Goal: Task Accomplishment & Management: Manage account settings

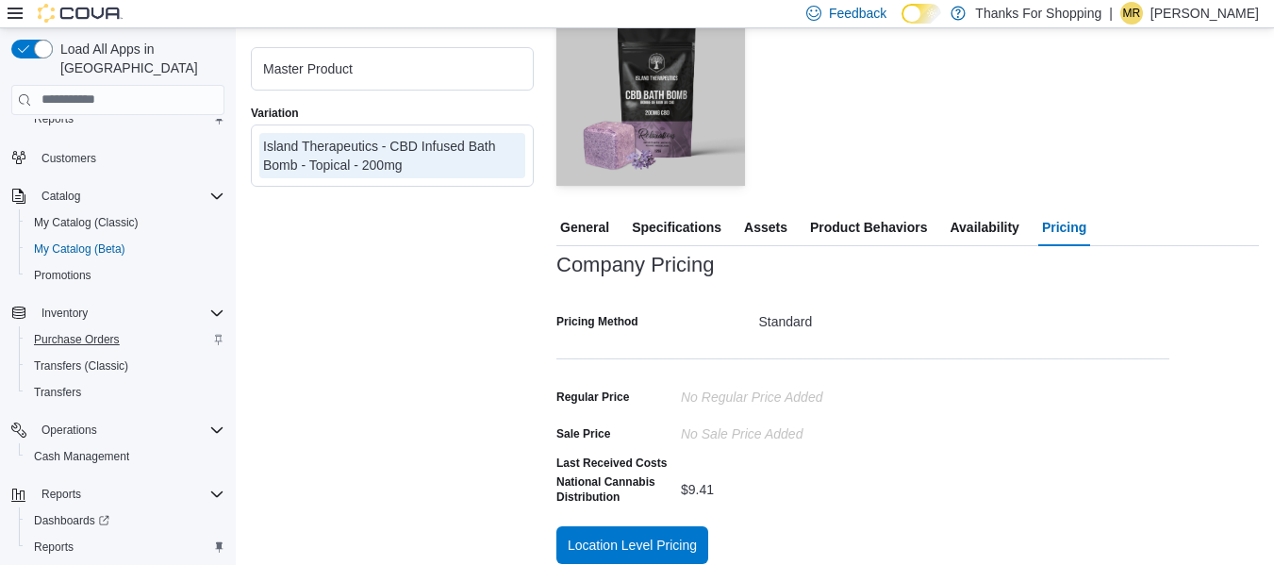
scroll to position [75, 0]
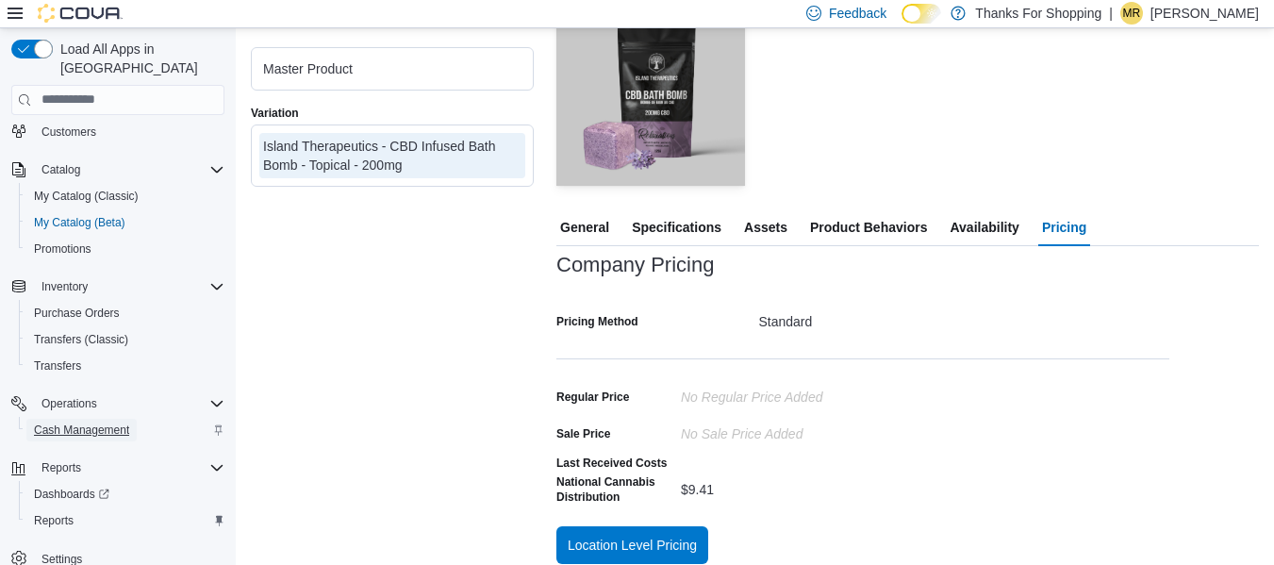
click at [95, 423] on span "Cash Management" at bounding box center [81, 430] width 95 height 15
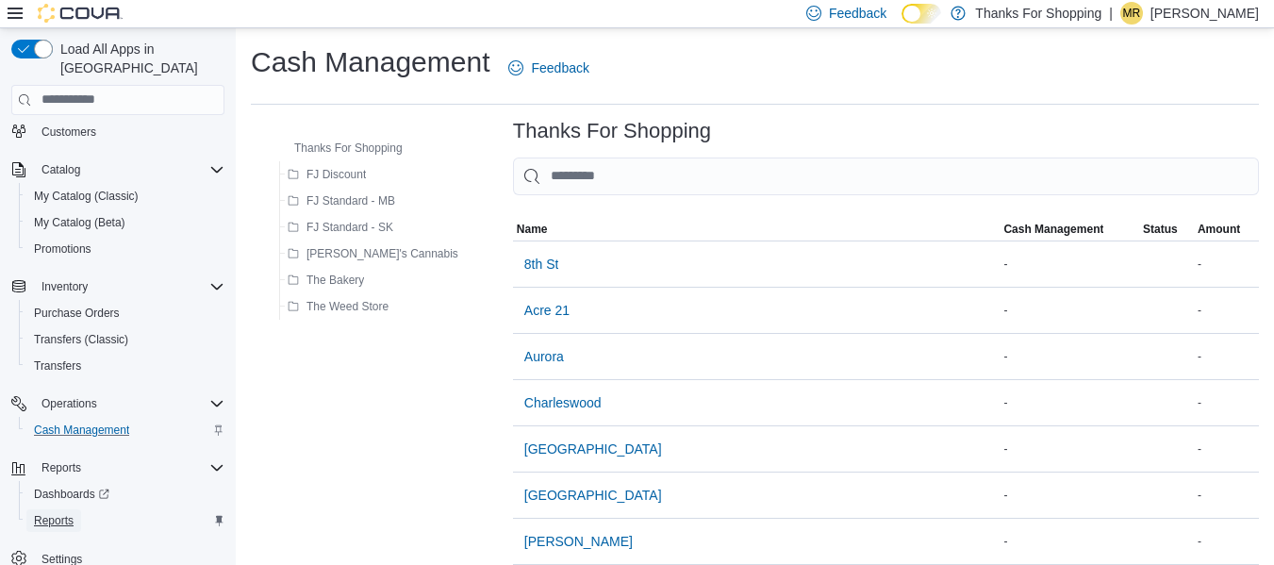
click at [80, 509] on link "Reports" at bounding box center [53, 520] width 55 height 23
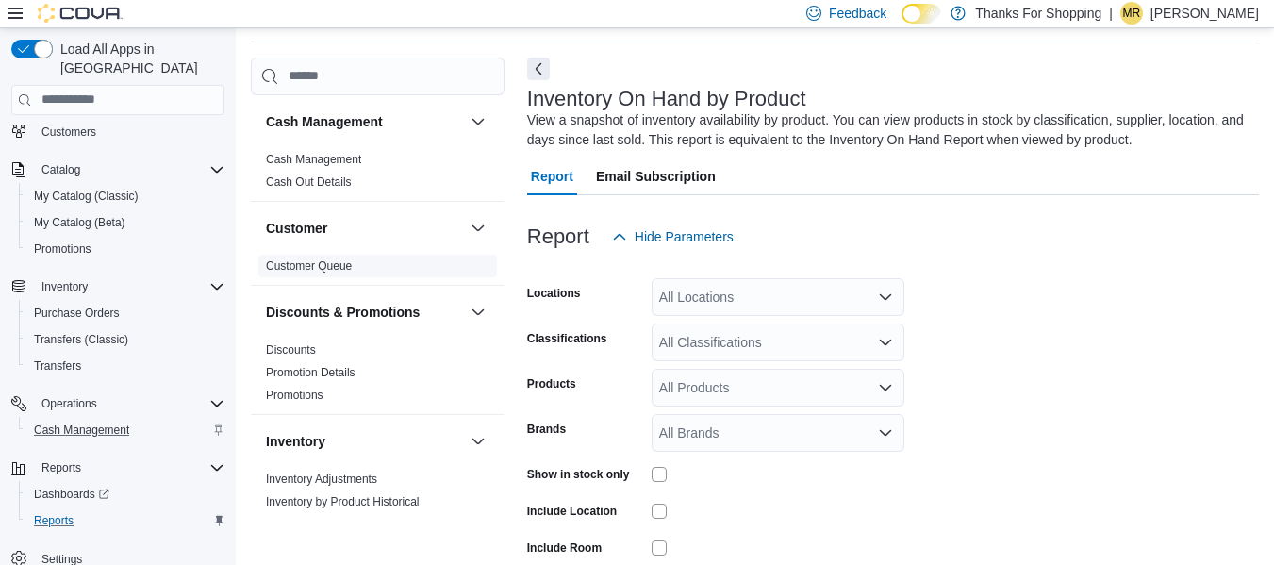
scroll to position [63, 0]
drag, startPoint x: 330, startPoint y: 185, endPoint x: 350, endPoint y: 186, distance: 19.8
click at [330, 185] on link "Cash Out Details" at bounding box center [309, 180] width 86 height 13
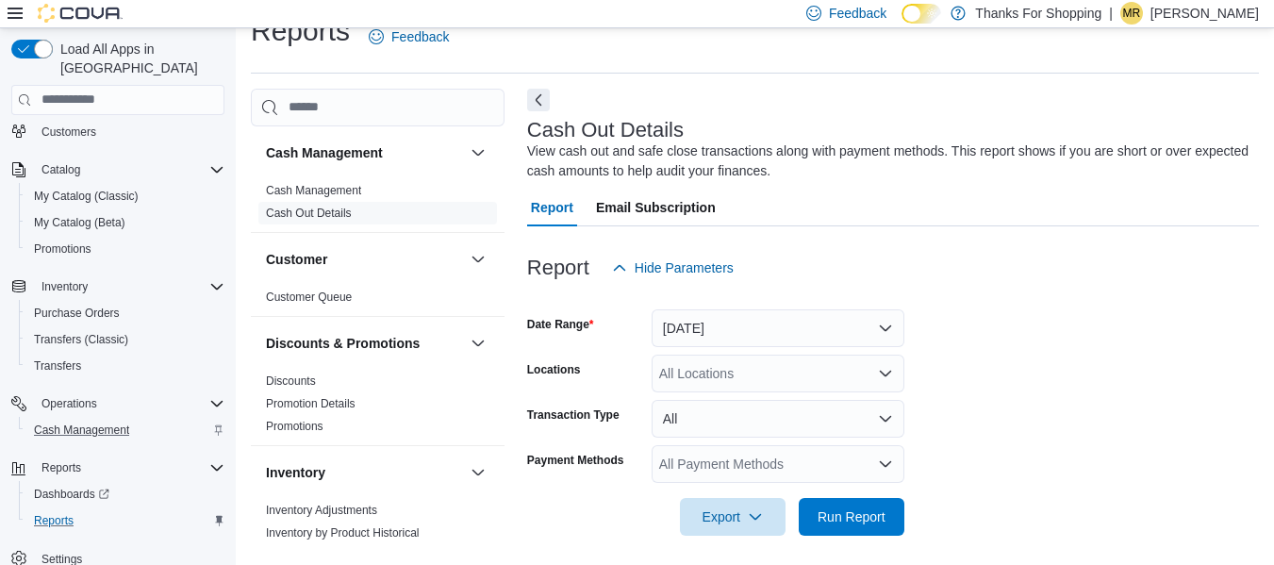
scroll to position [40, 0]
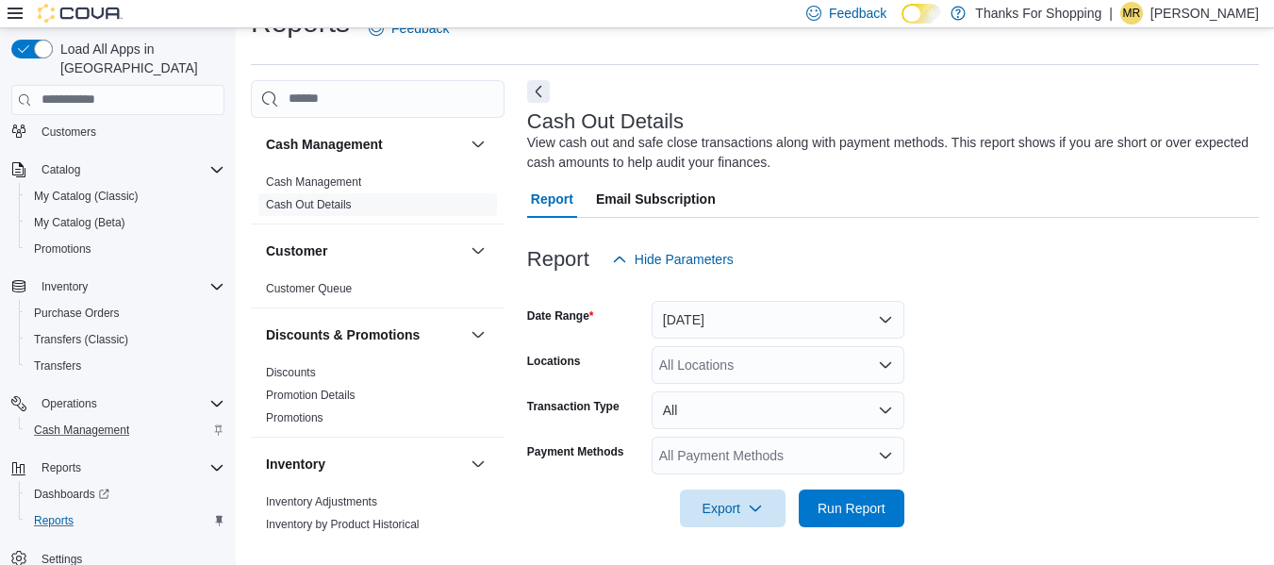
click at [882, 369] on icon "Open list of options" at bounding box center [885, 364] width 15 height 15
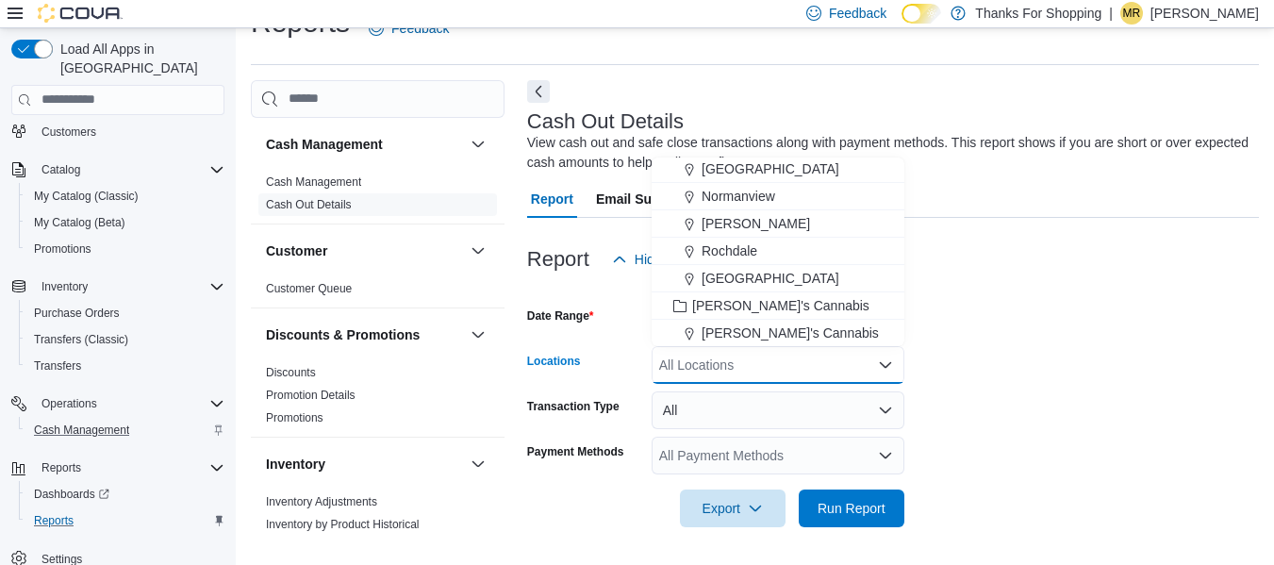
scroll to position [377, 0]
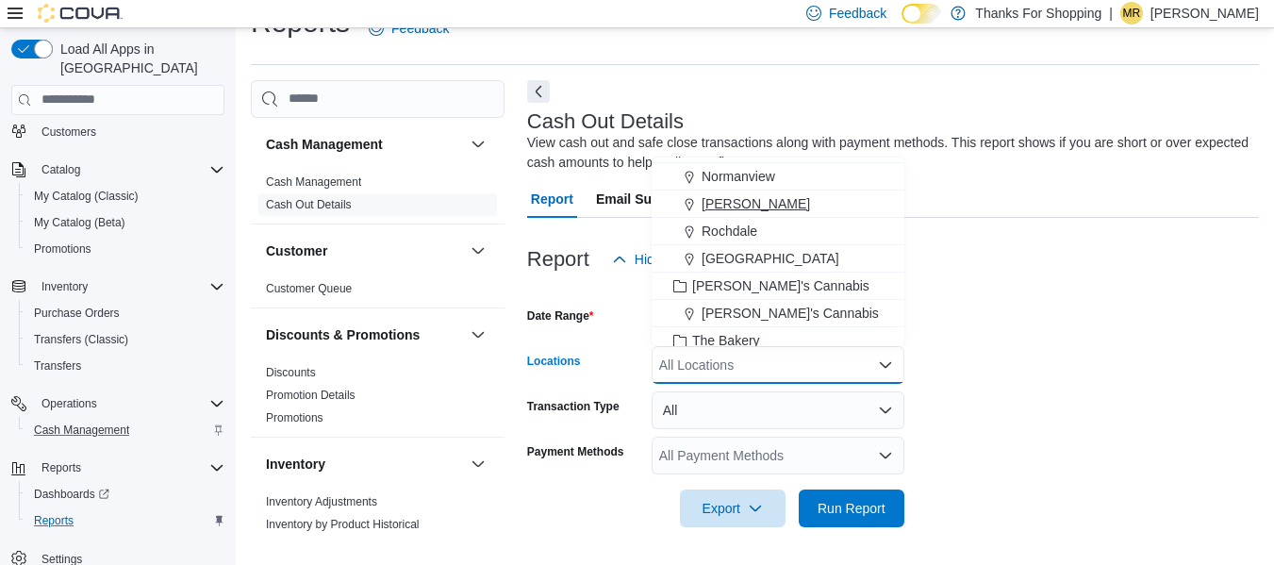
click at [740, 201] on span "[PERSON_NAME]" at bounding box center [756, 203] width 108 height 19
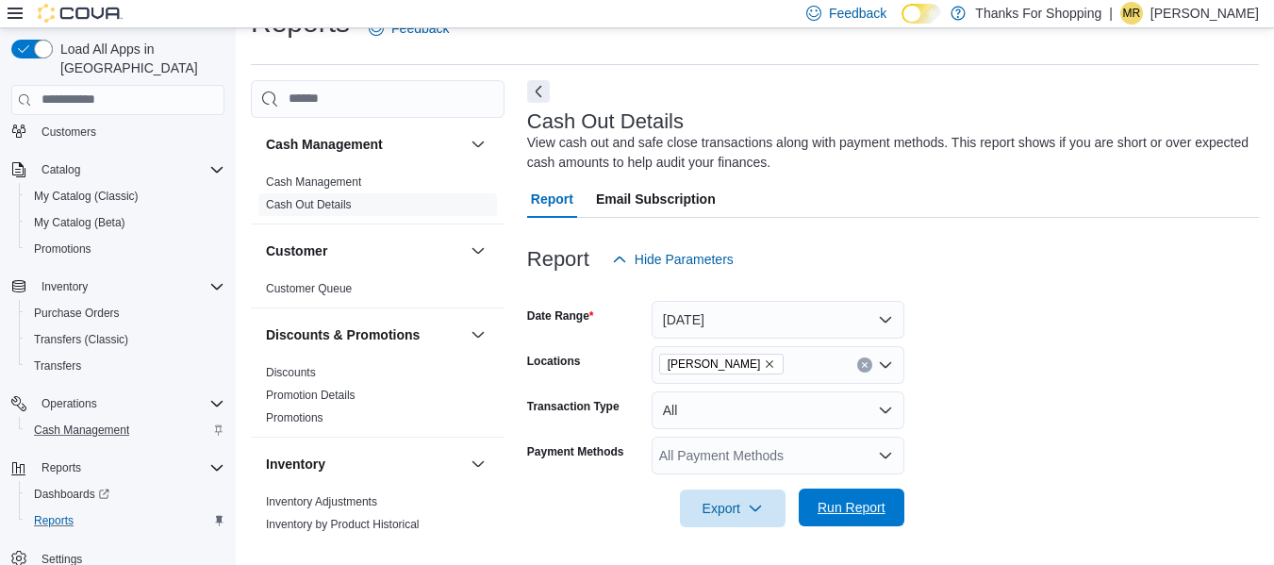
click at [867, 496] on span "Run Report" at bounding box center [851, 508] width 83 height 38
click at [765, 509] on span "Export" at bounding box center [732, 508] width 83 height 38
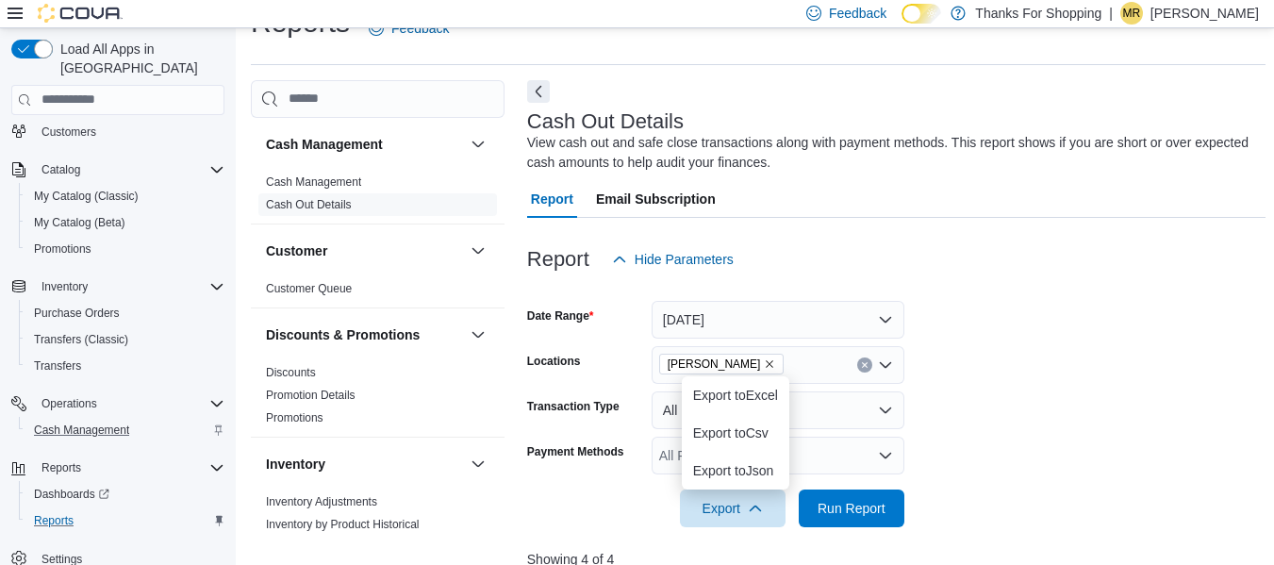
click at [1106, 200] on div "Report Email Subscription" at bounding box center [896, 199] width 739 height 38
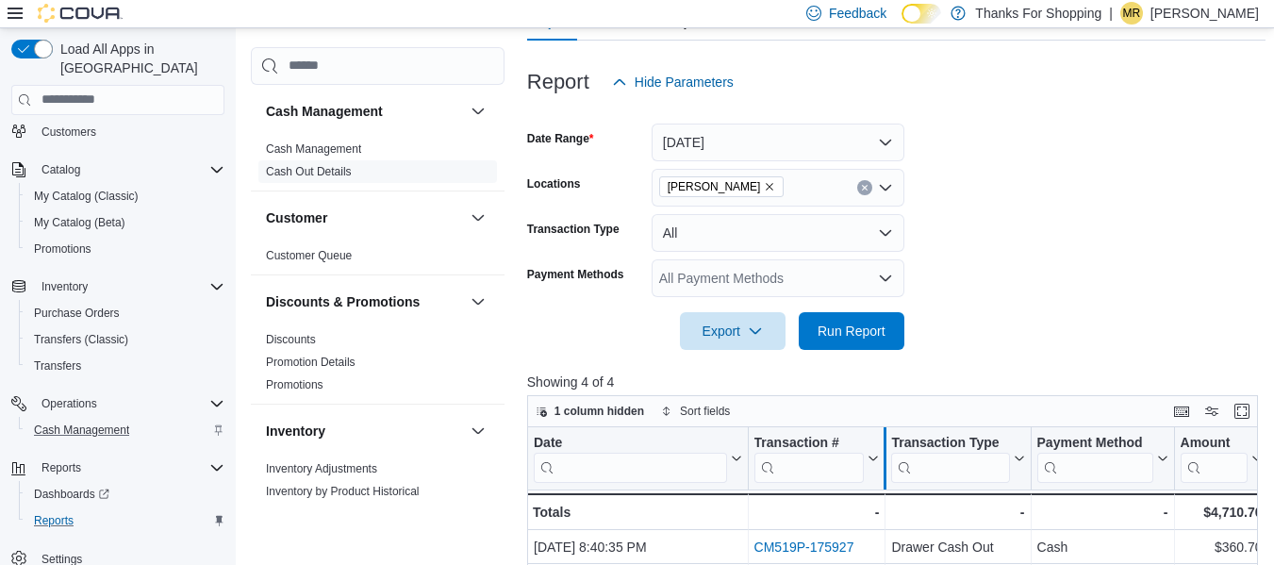
scroll to position [228, 0]
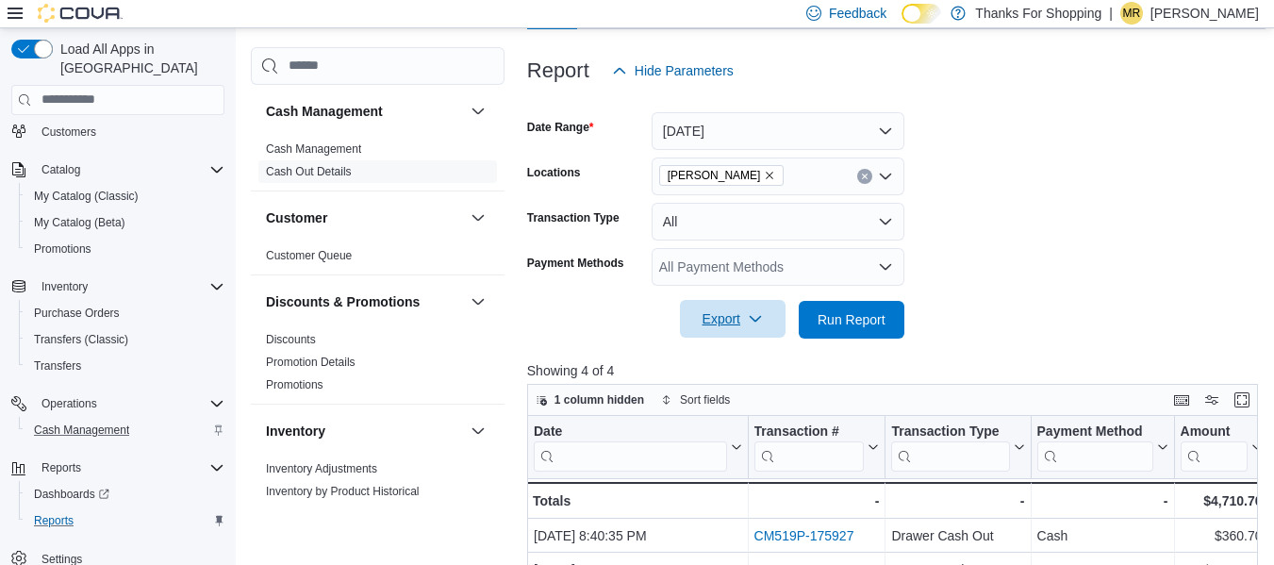
click at [757, 315] on icon "button" at bounding box center [755, 318] width 15 height 15
click at [1045, 284] on form "Date Range [DATE] Locations Preston Transaction Type All Payment Methods All Pa…" at bounding box center [896, 214] width 739 height 249
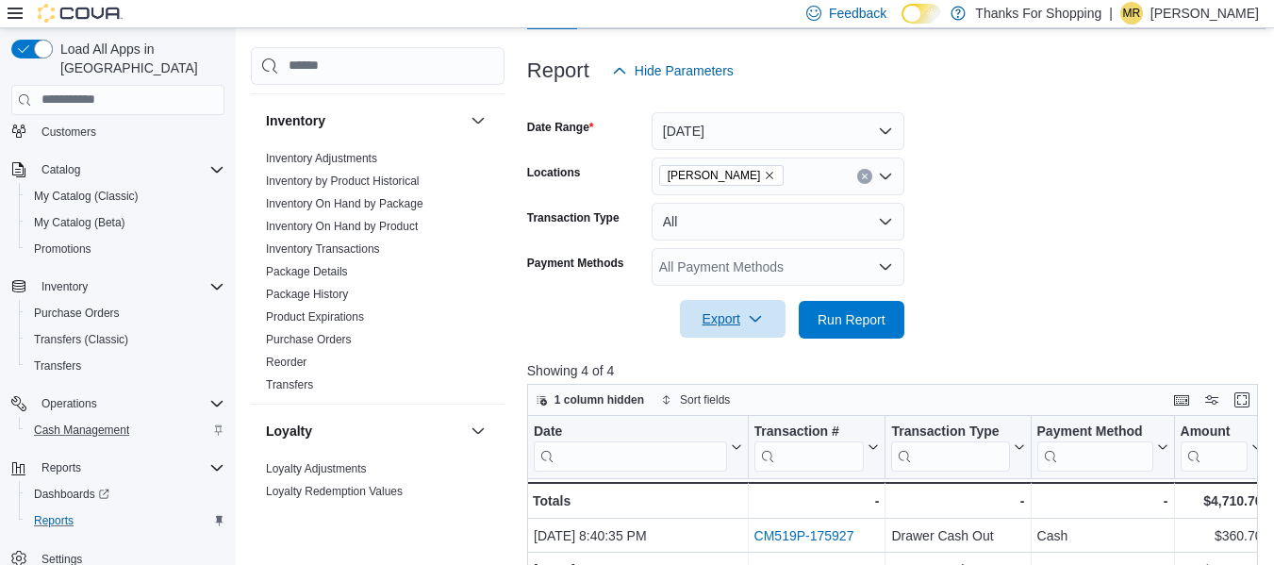
scroll to position [660, 0]
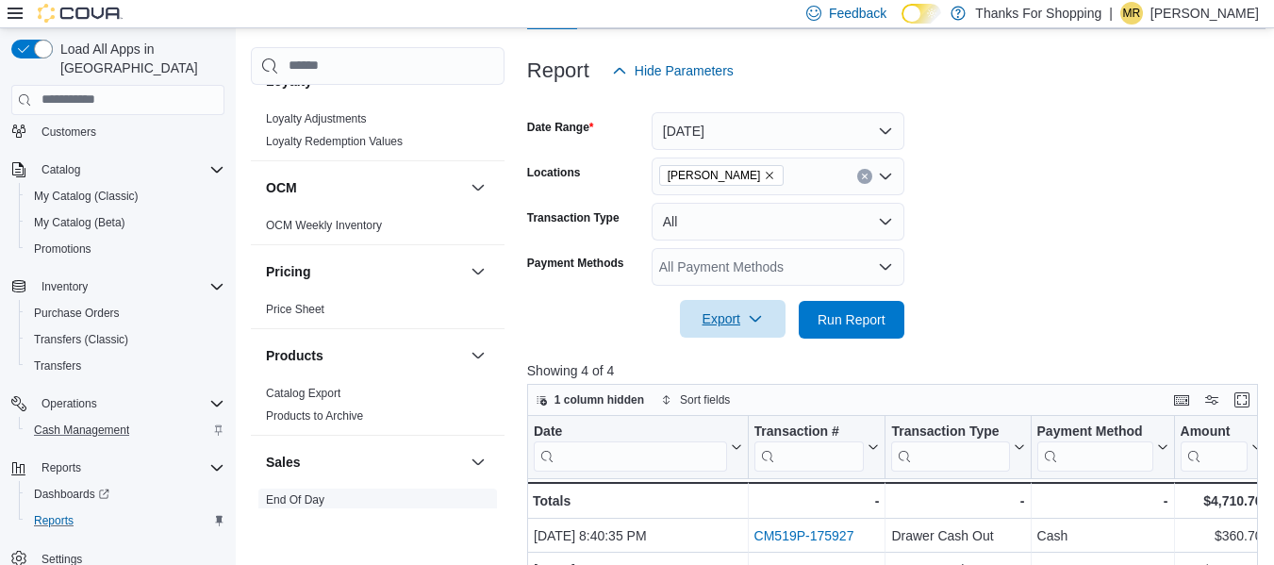
click at [312, 502] on link "End Of Day" at bounding box center [295, 499] width 58 height 13
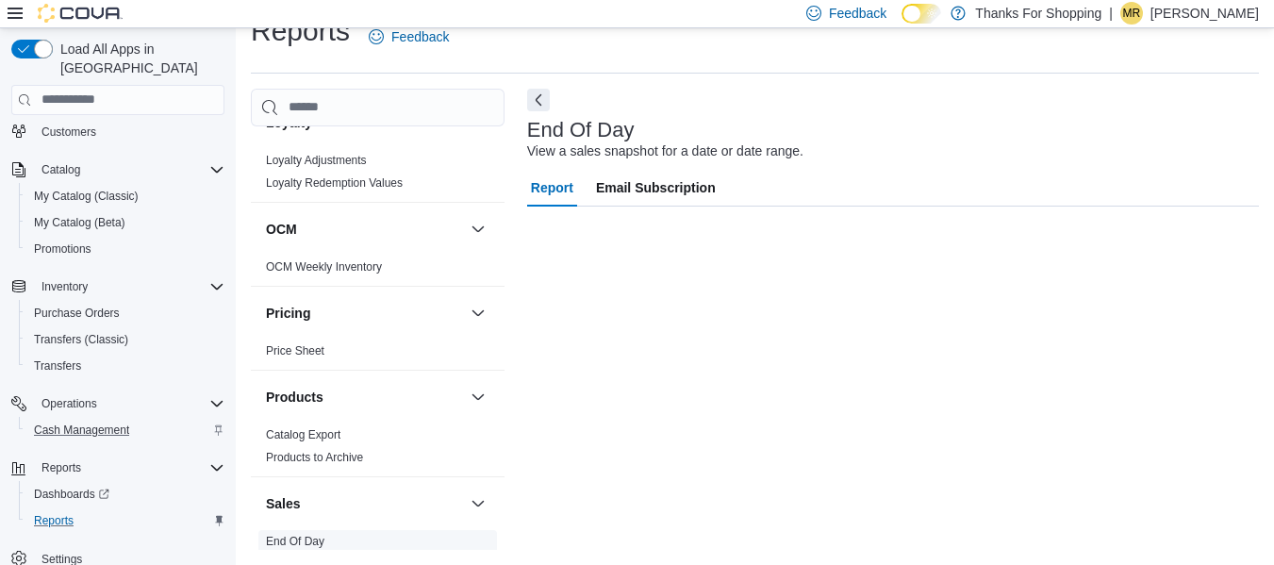
scroll to position [31, 0]
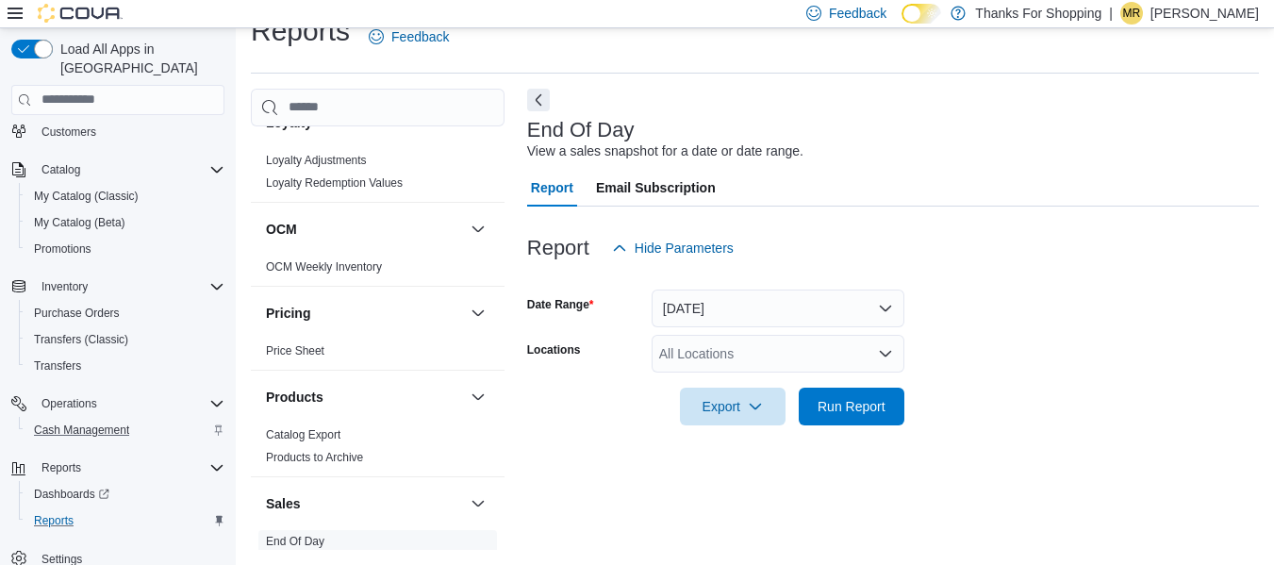
click at [888, 352] on icon "Open list of options" at bounding box center [885, 353] width 15 height 15
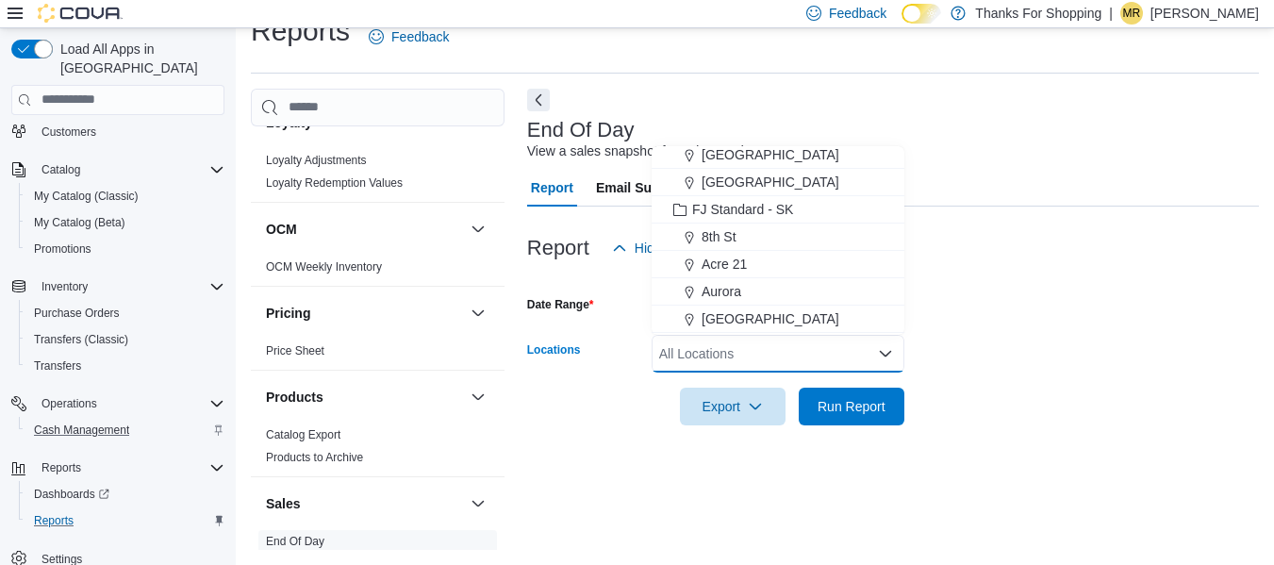
scroll to position [283, 0]
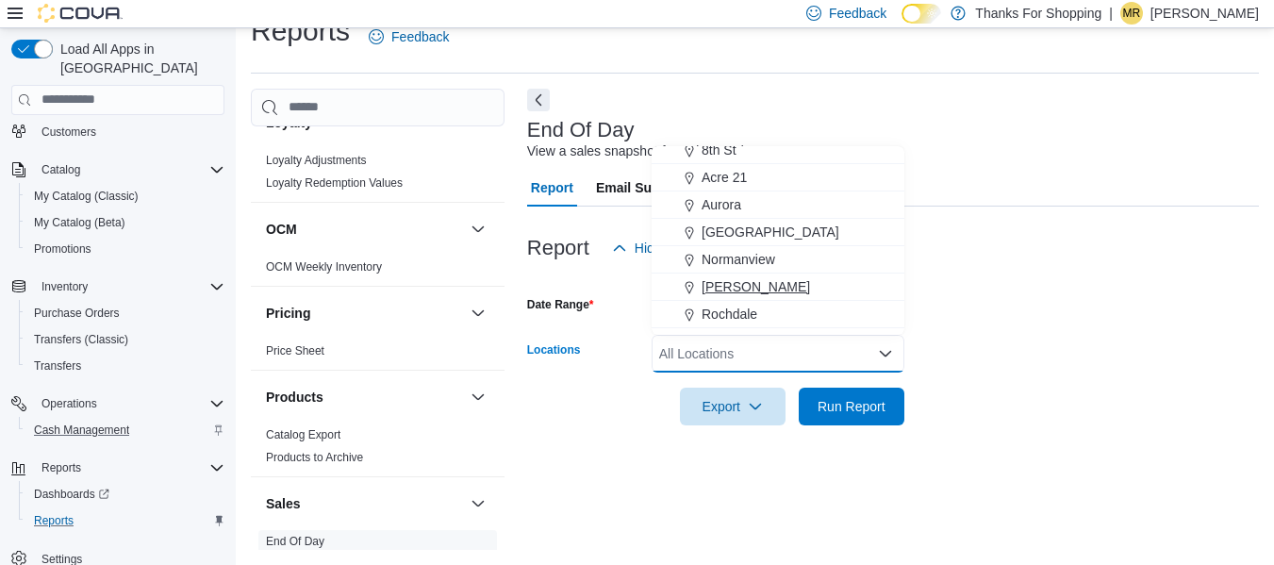
click at [737, 285] on span "[PERSON_NAME]" at bounding box center [756, 286] width 108 height 19
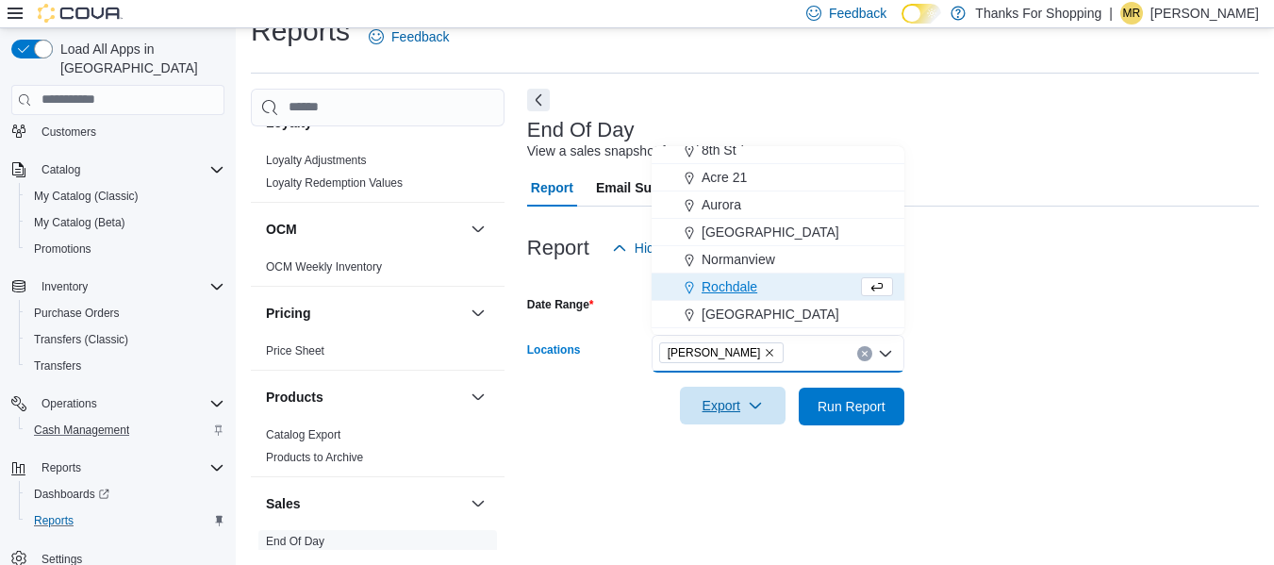
click at [753, 405] on icon "button" at bounding box center [755, 405] width 15 height 15
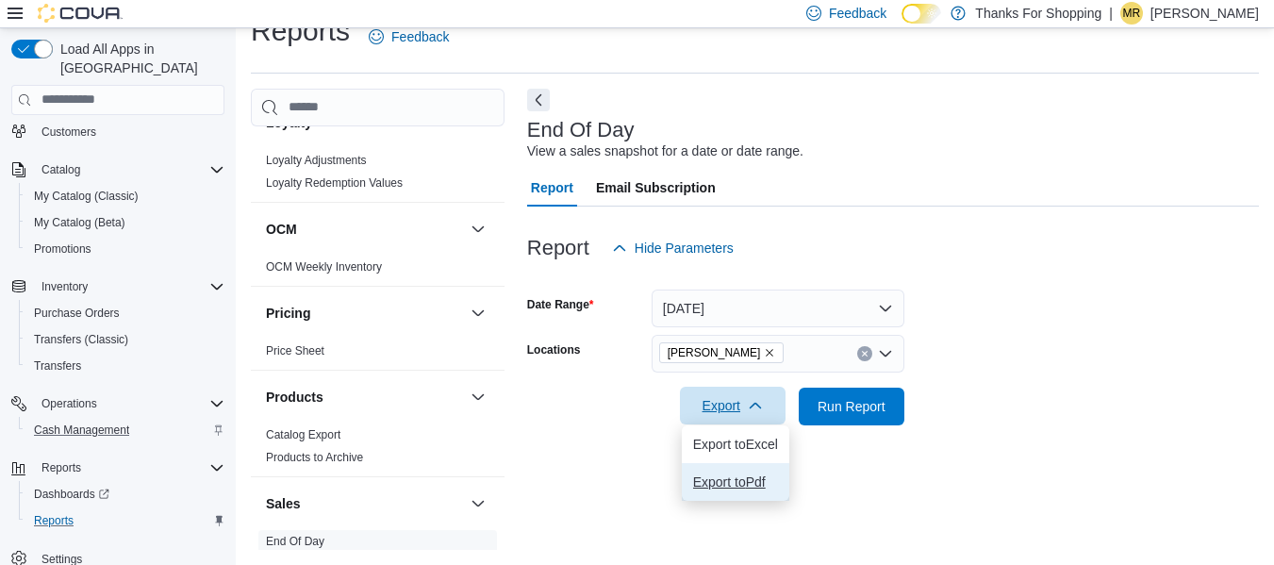
click at [740, 488] on span "Export to Pdf" at bounding box center [735, 481] width 85 height 15
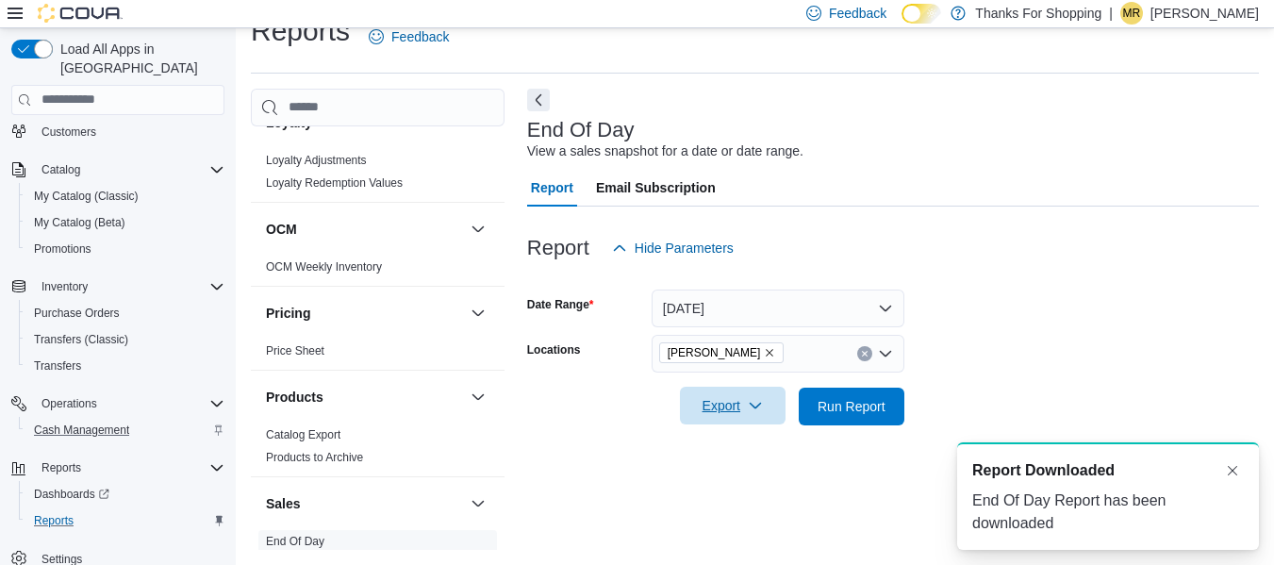
scroll to position [0, 0]
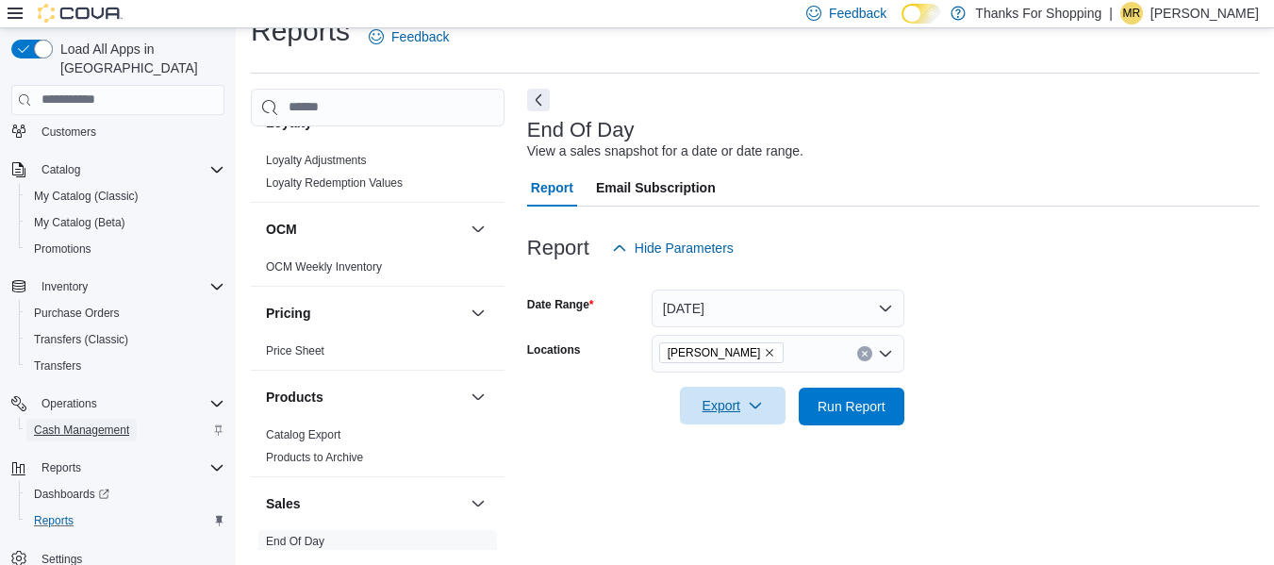
click at [95, 423] on span "Cash Management" at bounding box center [81, 430] width 95 height 15
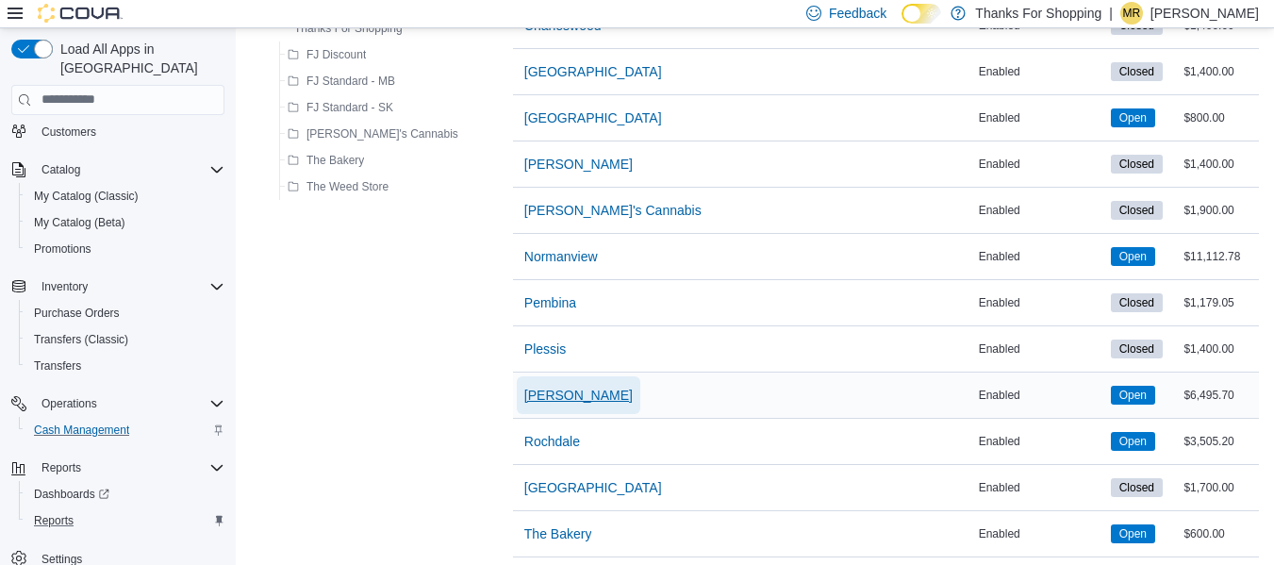
click at [524, 401] on span "[PERSON_NAME]" at bounding box center [578, 395] width 108 height 19
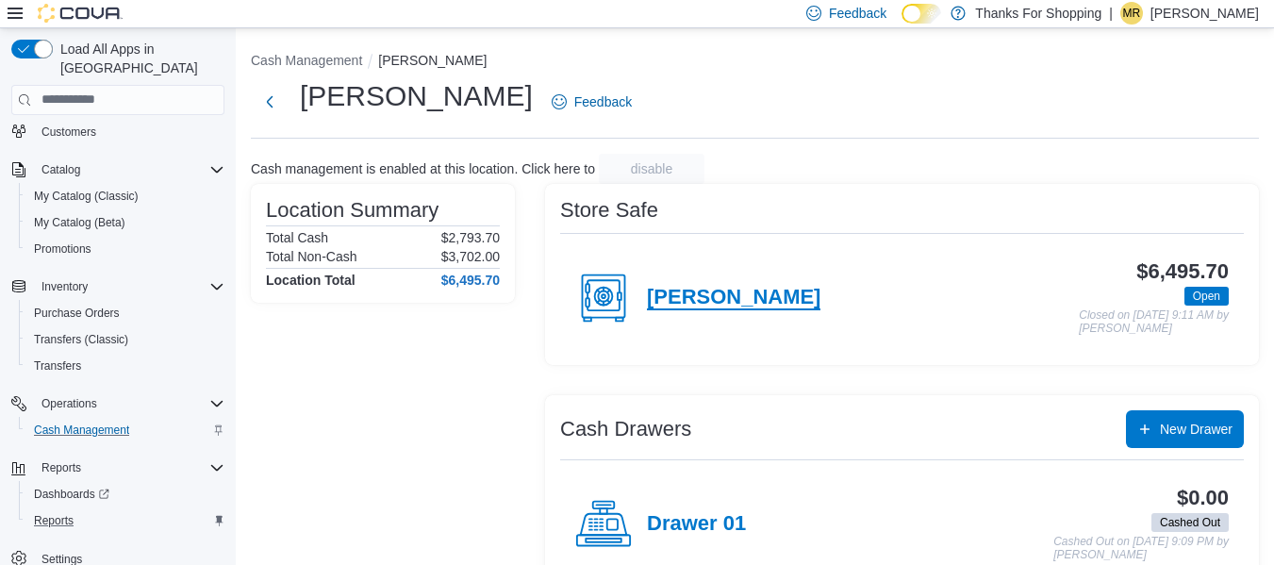
click at [708, 302] on h4 "[PERSON_NAME]" at bounding box center [734, 298] width 174 height 25
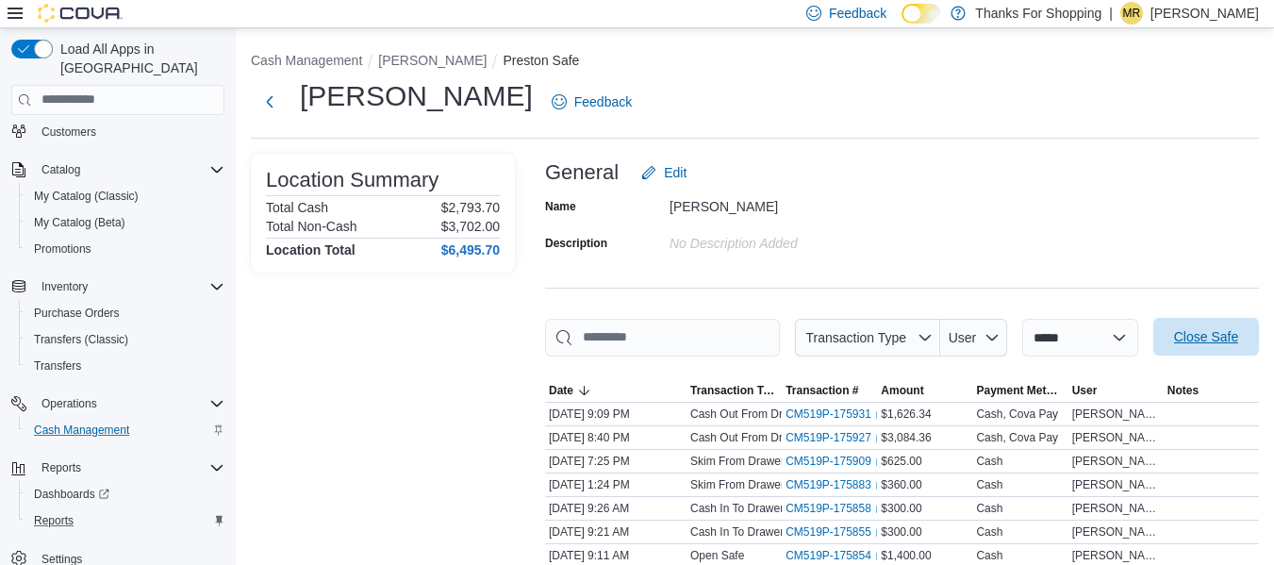
click at [1208, 347] on span "Close Safe" at bounding box center [1206, 337] width 83 height 38
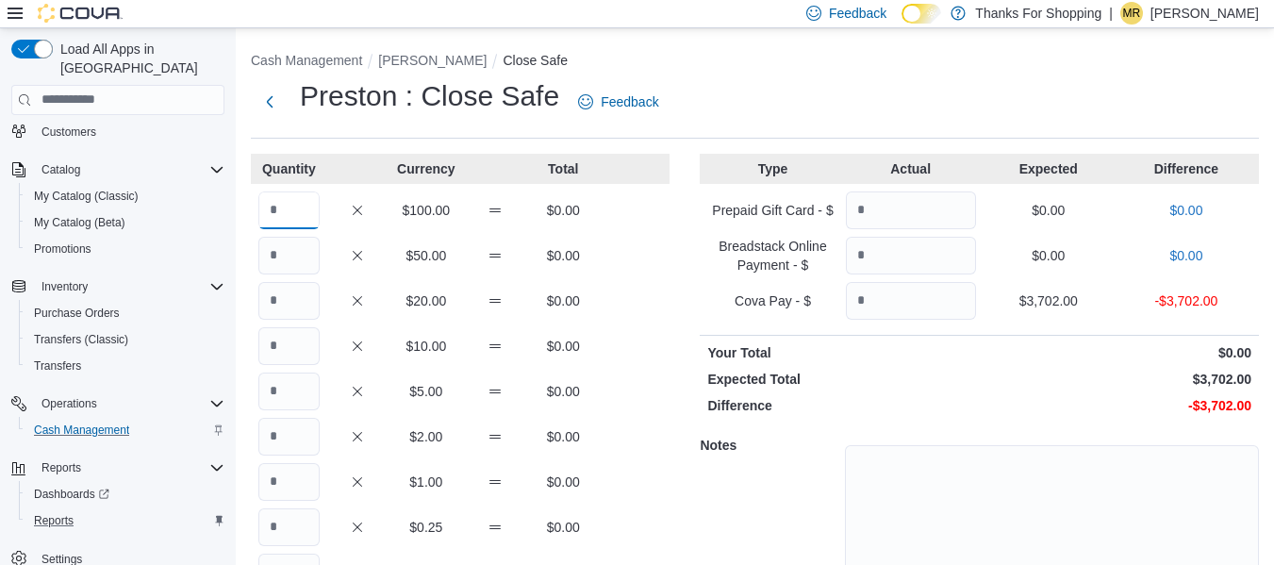
click at [306, 207] on input "Quantity" at bounding box center [288, 210] width 61 height 38
type input "**"
type input "*"
type input "**"
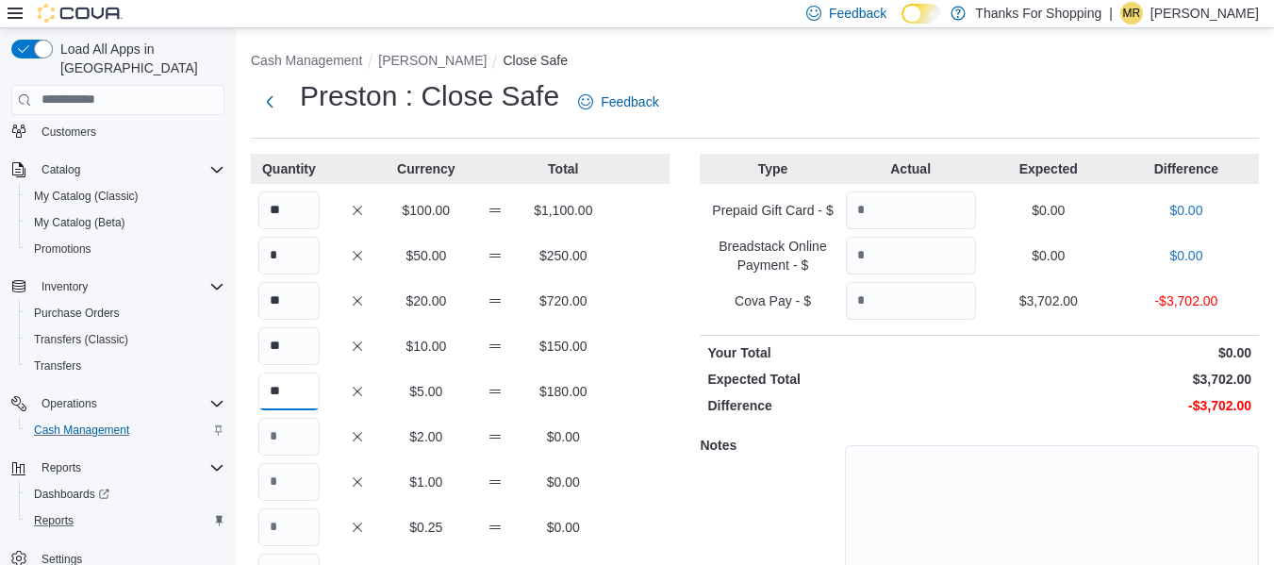
type input "**"
type input "***"
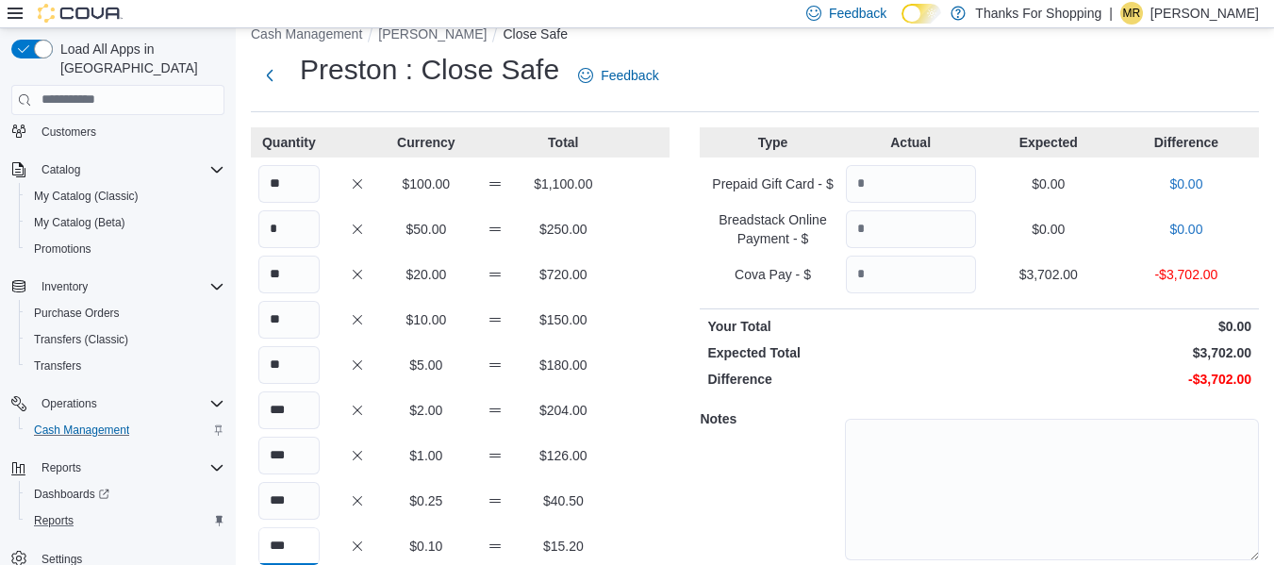
type input "***"
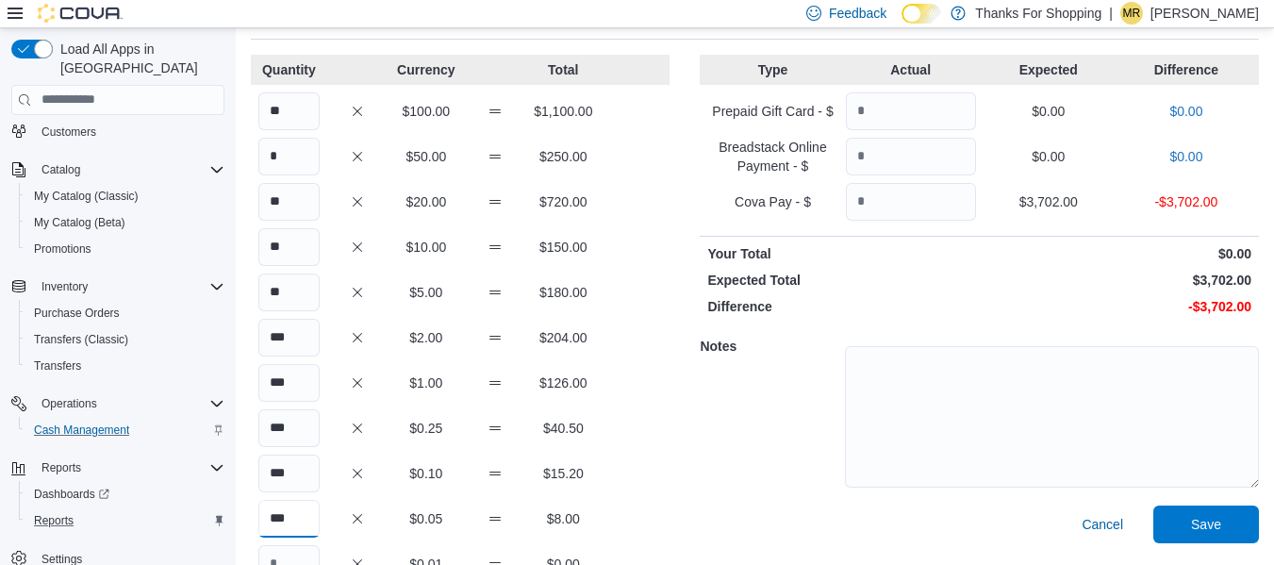
scroll to position [0, 0]
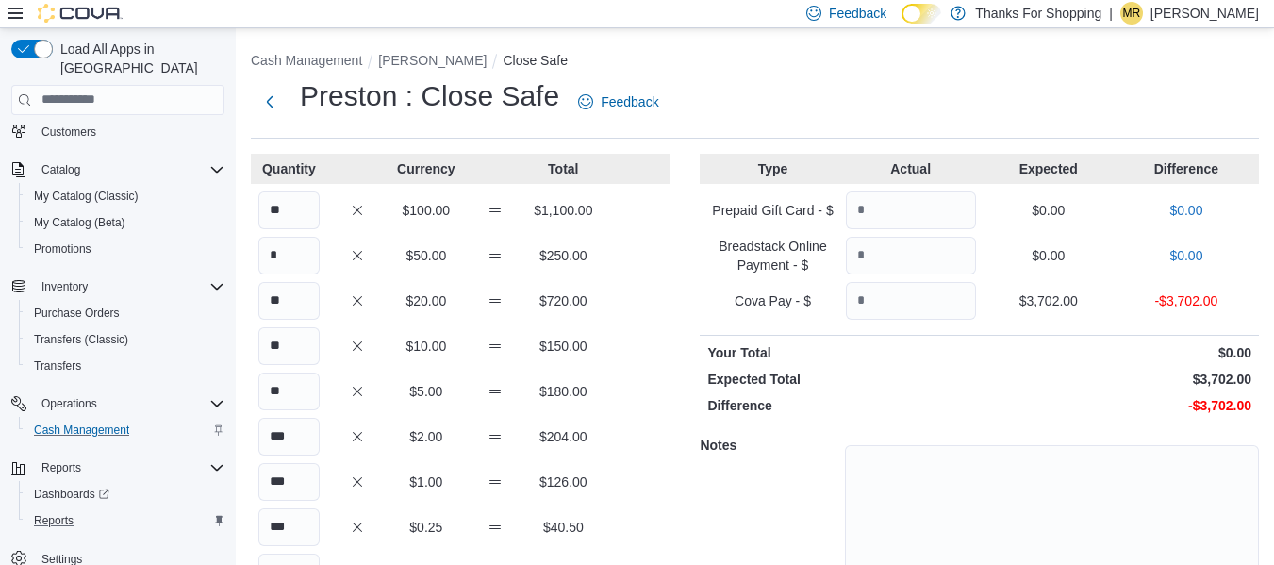
type input "***"
click at [922, 299] on input "Quantity" at bounding box center [911, 301] width 130 height 38
type input "****"
click at [1116, 402] on p "$0.00" at bounding box center [1118, 405] width 268 height 19
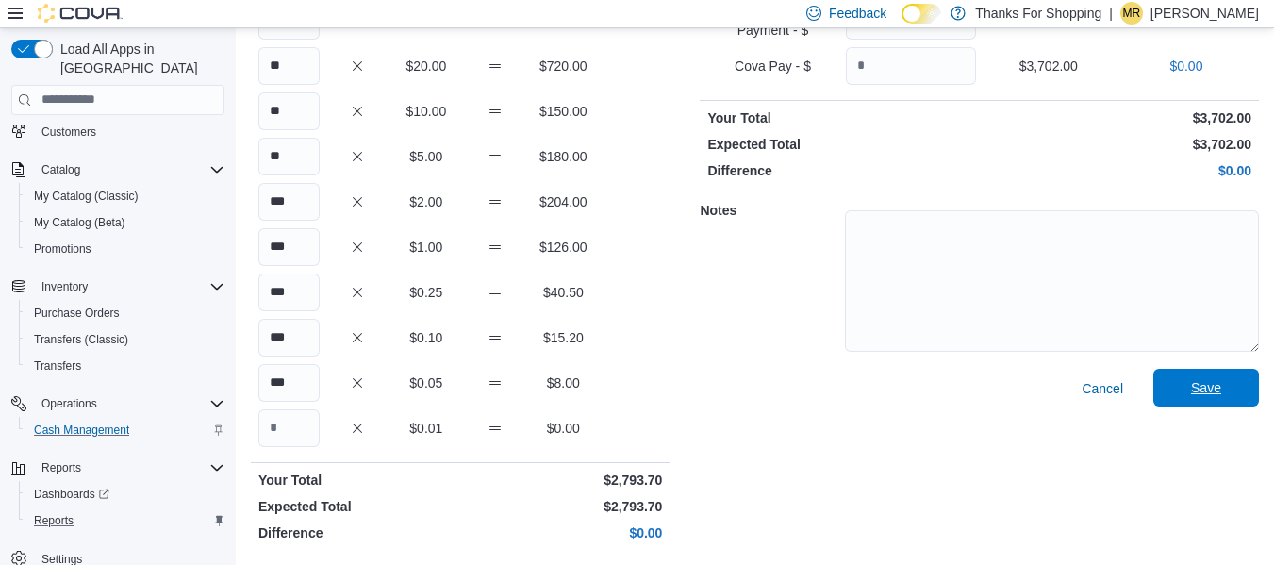
click at [1243, 382] on span "Save" at bounding box center [1206, 388] width 83 height 38
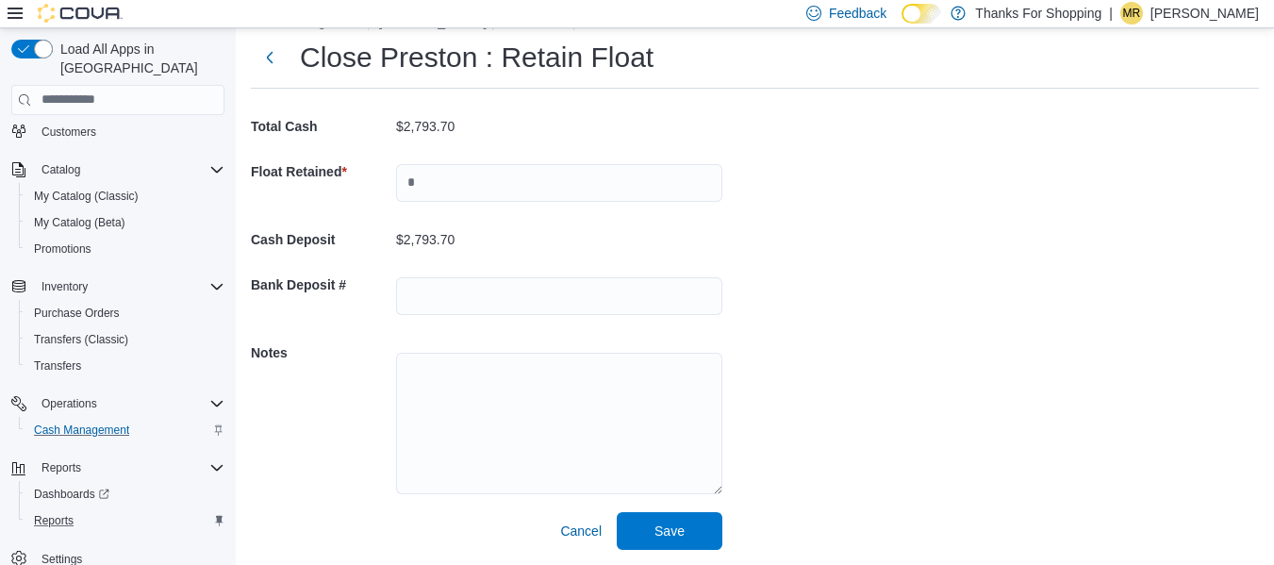
scroll to position [50, 0]
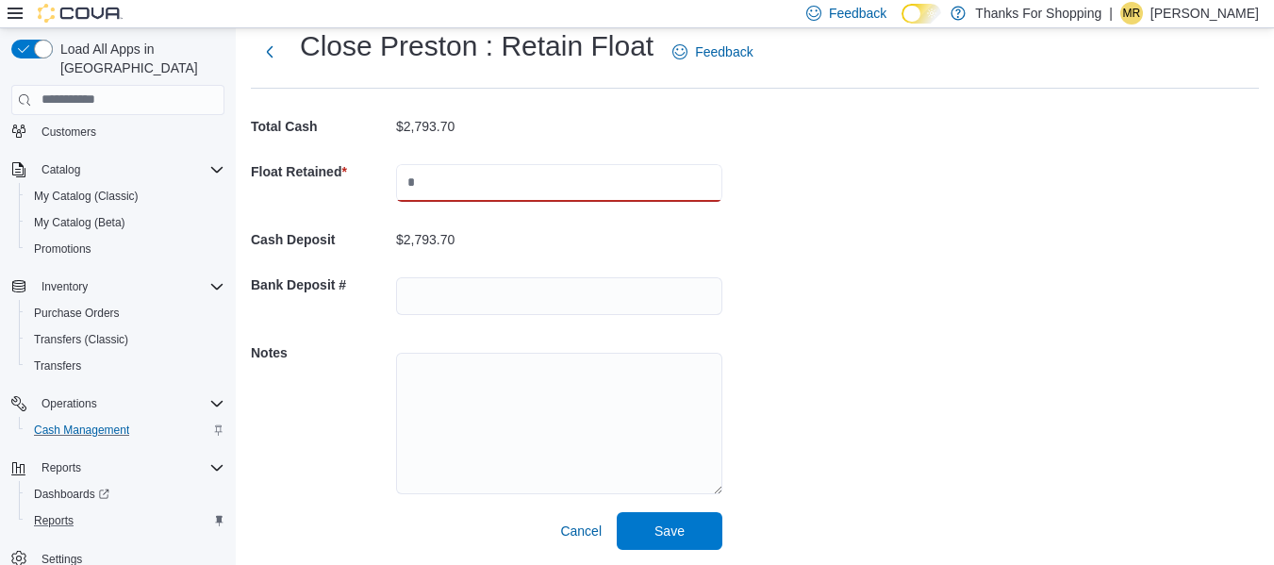
click at [523, 174] on input "text" at bounding box center [559, 183] width 326 height 38
type input "****"
click at [676, 537] on span "Save" at bounding box center [670, 530] width 30 height 19
